Goal: Entertainment & Leisure: Consume media (video, audio)

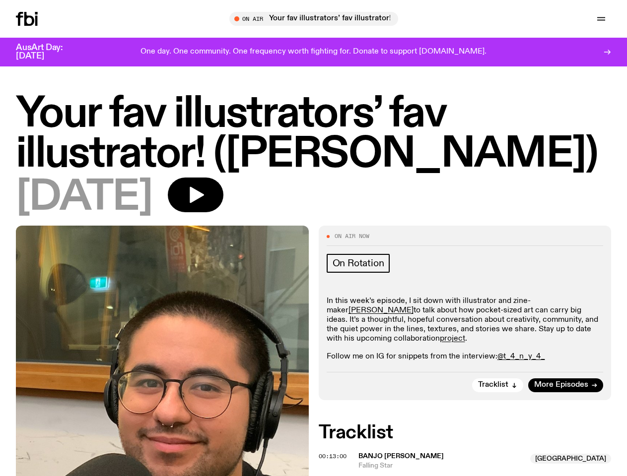
click at [0, 0] on icon "button" at bounding box center [0, 0] width 0 height 0
click at [318, 19] on input "text" at bounding box center [320, 19] width 240 height 8
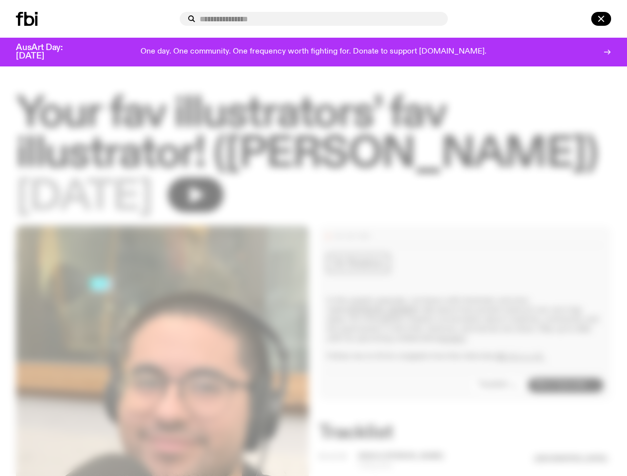
click at [440, 19] on input "text" at bounding box center [320, 19] width 240 height 8
click at [578, 19] on div at bounding box center [587, 19] width 48 height 14
click at [228, 205] on div at bounding box center [313, 238] width 627 height 476
click at [498, 404] on div at bounding box center [313, 238] width 627 height 476
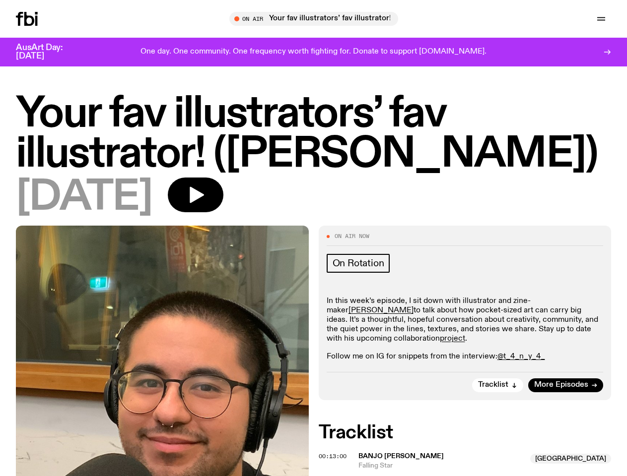
click at [334, 461] on span "00:13:00" at bounding box center [333, 457] width 28 height 8
click at [469, 462] on span "Banjo [PERSON_NAME]" at bounding box center [441, 456] width 166 height 9
